Goal: Information Seeking & Learning: Learn about a topic

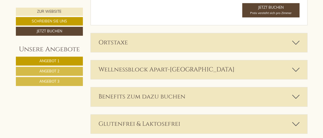
scroll to position [1276, 0]
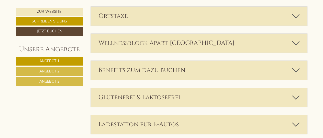
click at [294, 39] on icon at bounding box center [295, 43] width 7 height 9
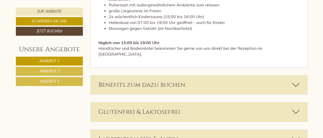
scroll to position [1542, 0]
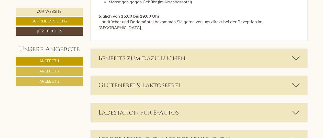
click at [262, 49] on div "Benefits zum dazu buchen" at bounding box center [199, 58] width 216 height 19
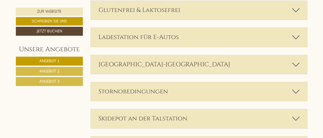
scroll to position [1940, 0]
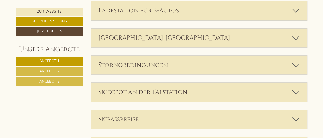
click at [260, 56] on div "Stornobedingungen" at bounding box center [199, 65] width 216 height 19
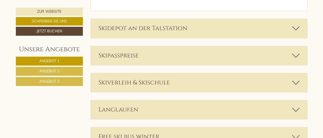
scroll to position [2126, 0]
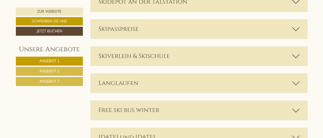
click at [257, 20] on div "Skipasspreise" at bounding box center [199, 29] width 216 height 19
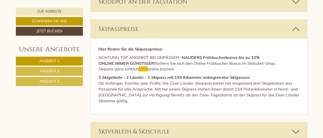
click at [257, 20] on div "Skipasspreise" at bounding box center [199, 29] width 216 height 19
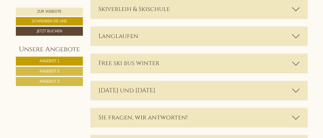
scroll to position [2180, 0]
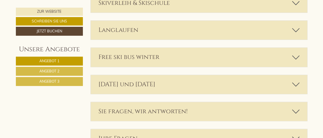
click at [245, 48] on div "Free ski bus winter" at bounding box center [199, 57] width 216 height 19
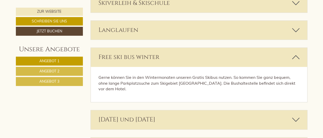
click at [245, 48] on div "Free ski bus winter" at bounding box center [199, 57] width 216 height 19
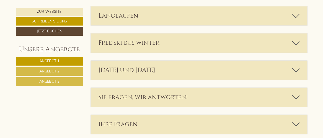
scroll to position [2206, 0]
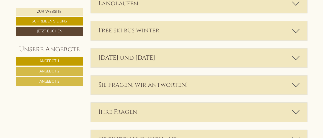
click at [245, 49] on div "[DATE] und [DATE]" at bounding box center [199, 58] width 216 height 19
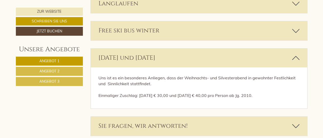
click at [245, 49] on div "[DATE] und [DATE]" at bounding box center [199, 58] width 216 height 19
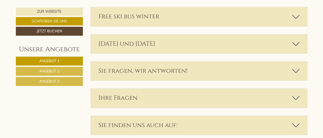
scroll to position [2222, 0]
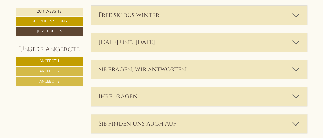
click at [228, 60] on div "Sie fragen, wir antworten!" at bounding box center [199, 69] width 216 height 19
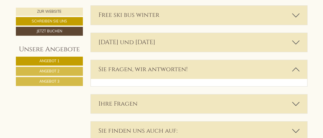
scroll to position [0, 0]
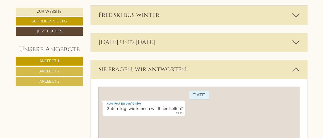
click at [228, 60] on div "Sie fragen, wir antworten!" at bounding box center [199, 69] width 216 height 19
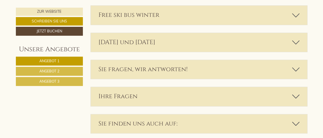
click at [228, 60] on div "Sie fragen, wir antworten!" at bounding box center [199, 69] width 216 height 19
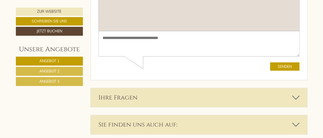
scroll to position [2382, 0]
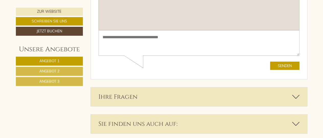
click at [204, 87] on div "Ihre Fragen" at bounding box center [199, 96] width 216 height 19
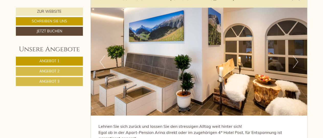
scroll to position [1304, 0]
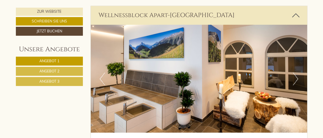
click at [296, 73] on button "Next" at bounding box center [295, 79] width 5 height 13
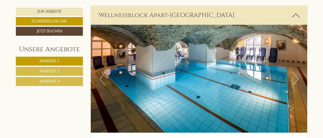
click at [296, 73] on button "Next" at bounding box center [295, 79] width 5 height 13
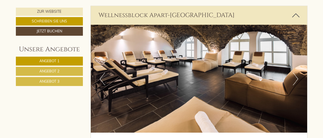
click at [296, 73] on button "Next" at bounding box center [295, 79] width 5 height 13
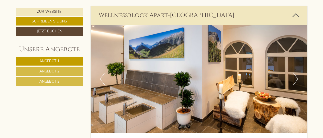
click at [296, 73] on button "Next" at bounding box center [295, 79] width 5 height 13
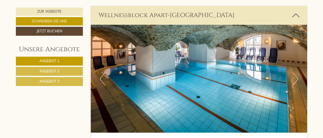
click at [296, 73] on button "Next" at bounding box center [295, 79] width 5 height 13
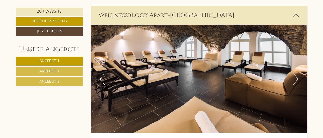
click at [296, 73] on button "Next" at bounding box center [295, 79] width 5 height 13
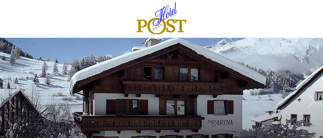
scroll to position [0, 0]
